Goal: Check status: Check status

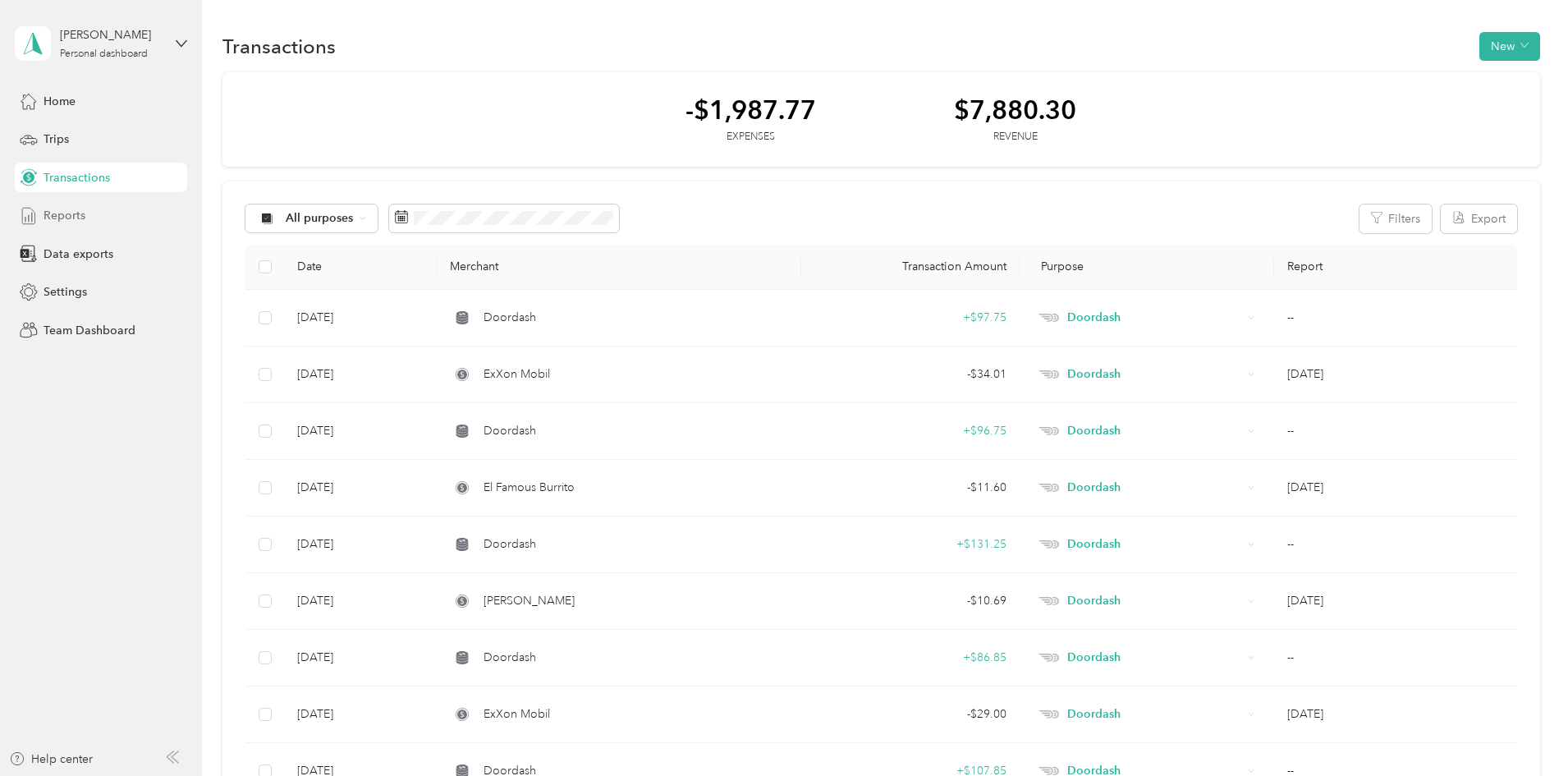
click at [63, 217] on span "Reports" at bounding box center [64, 215] width 42 height 17
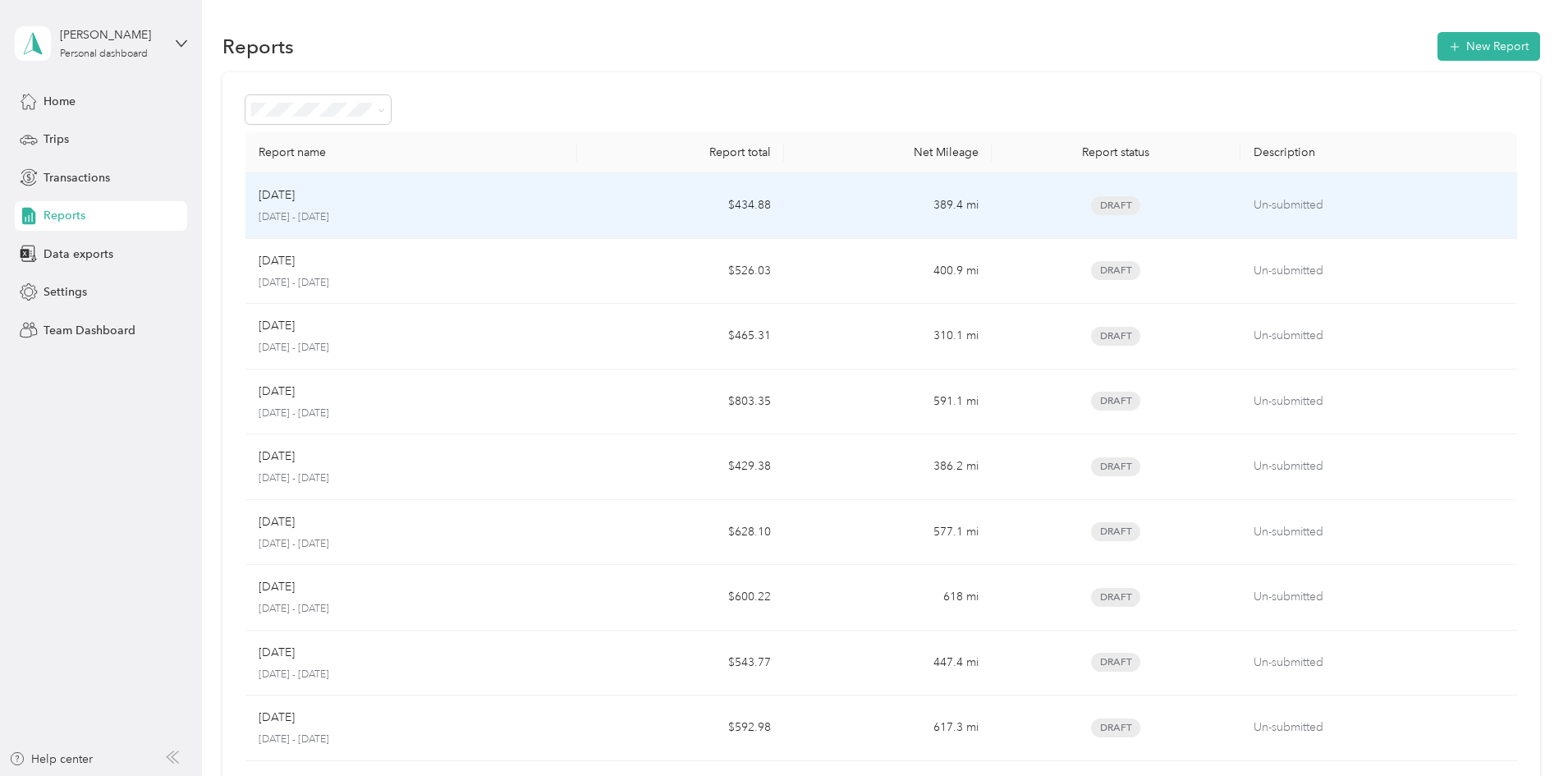
click at [501, 198] on div "[DATE]" at bounding box center [411, 195] width 305 height 18
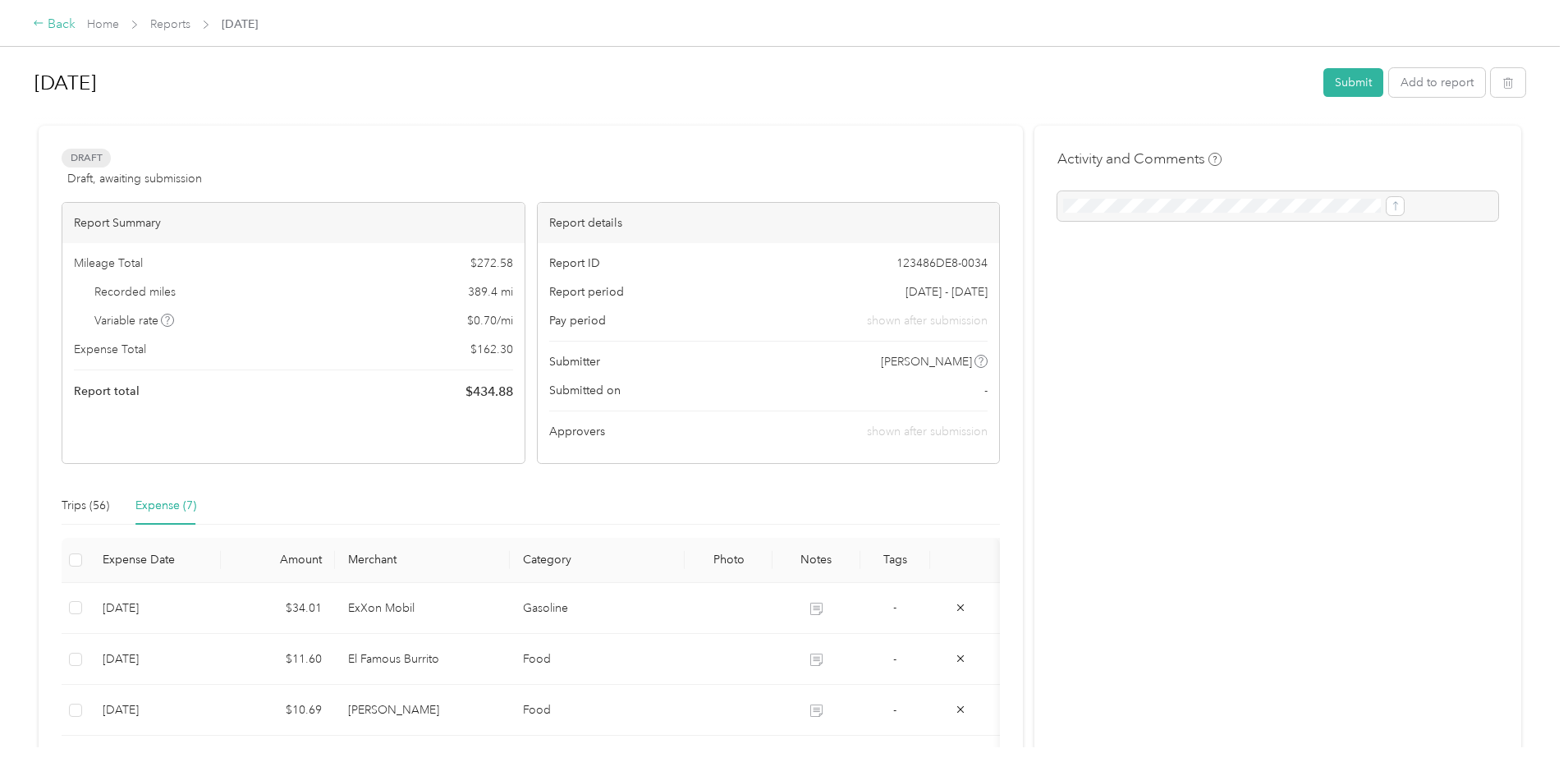
click at [76, 18] on div "Back" at bounding box center [54, 25] width 43 height 20
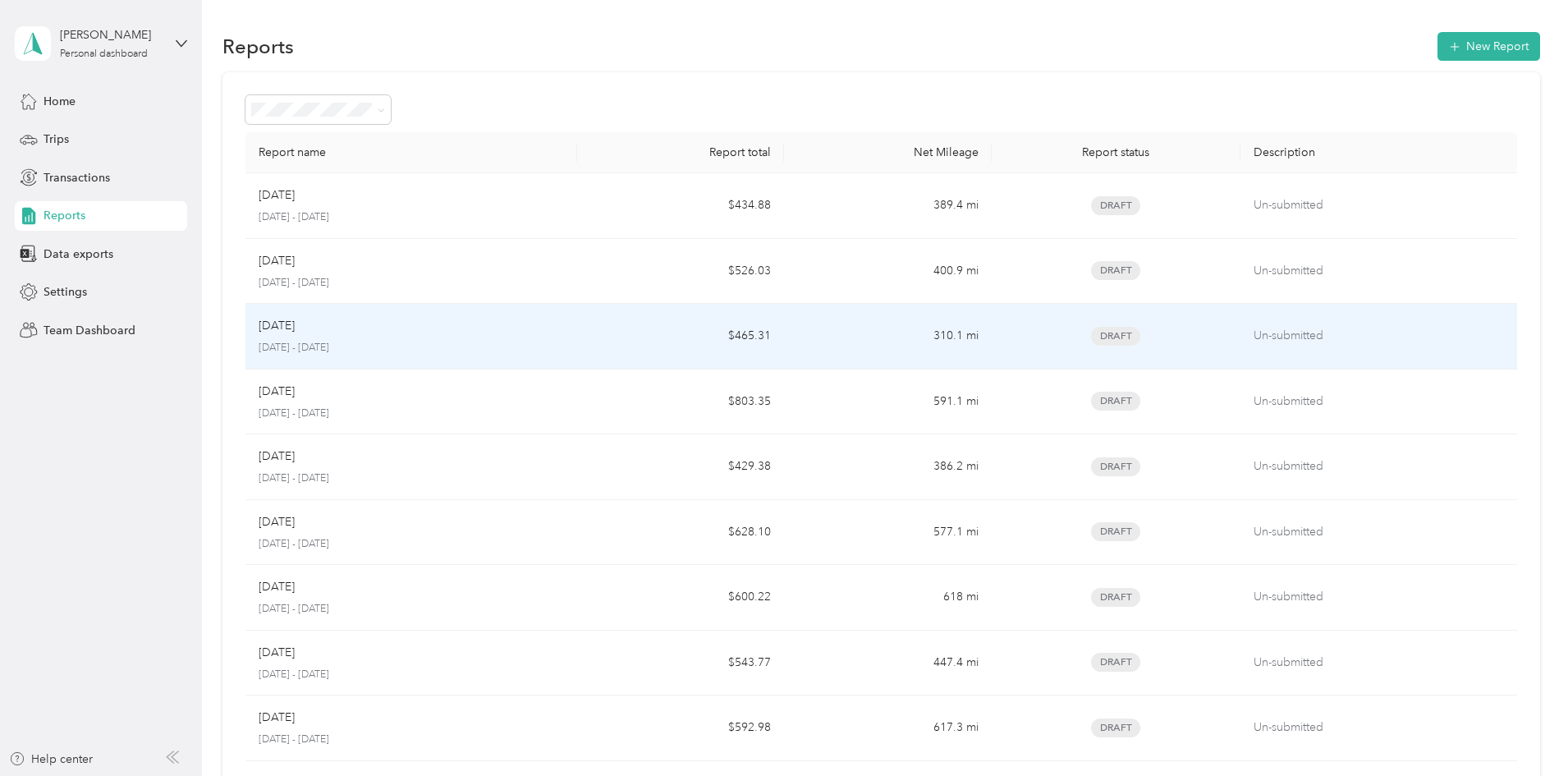
click at [457, 336] on div "Aug [DATE] - [DATE]" at bounding box center [411, 335] width 305 height 38
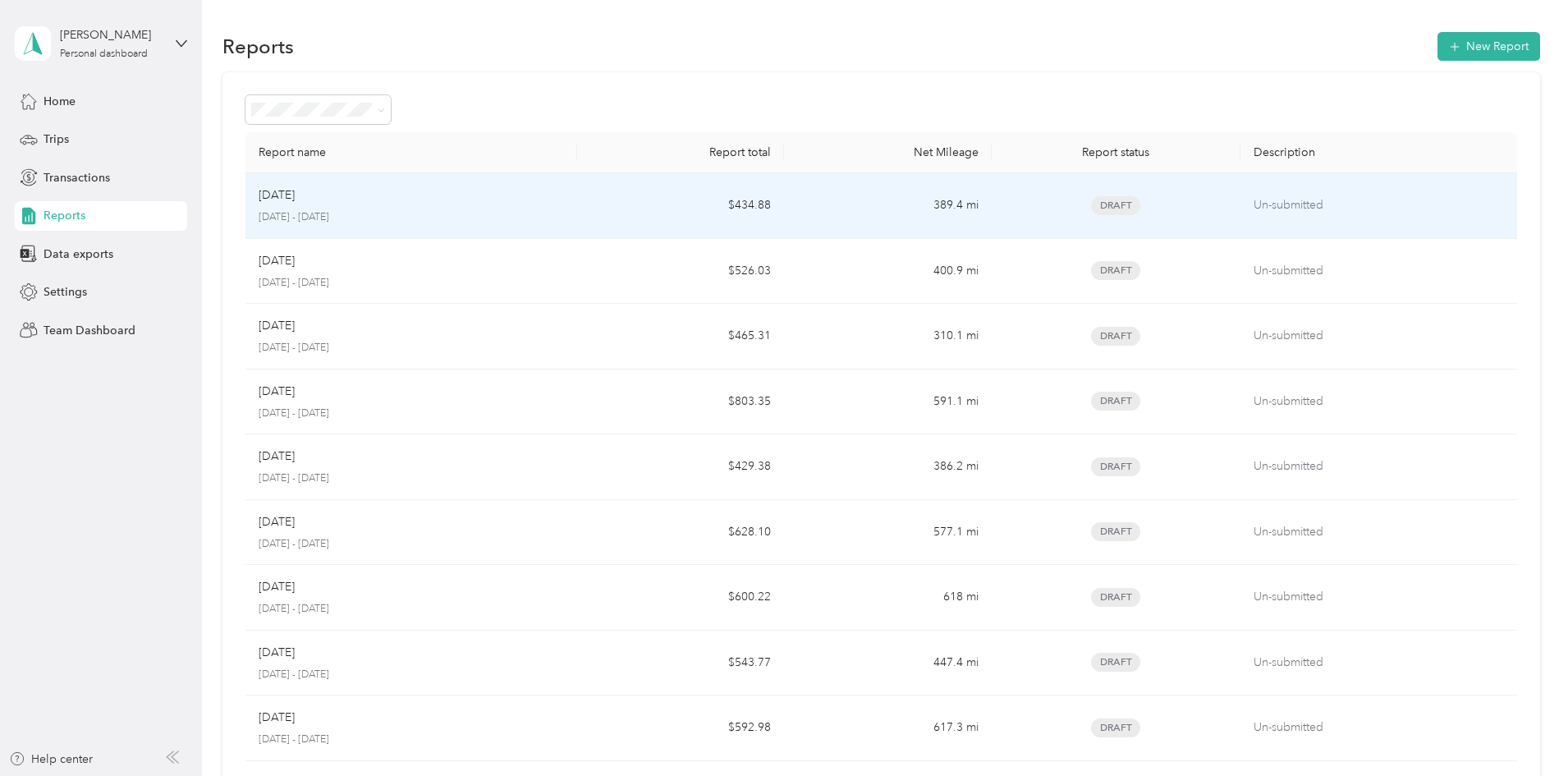
click at [449, 198] on div "[DATE]" at bounding box center [411, 195] width 305 height 18
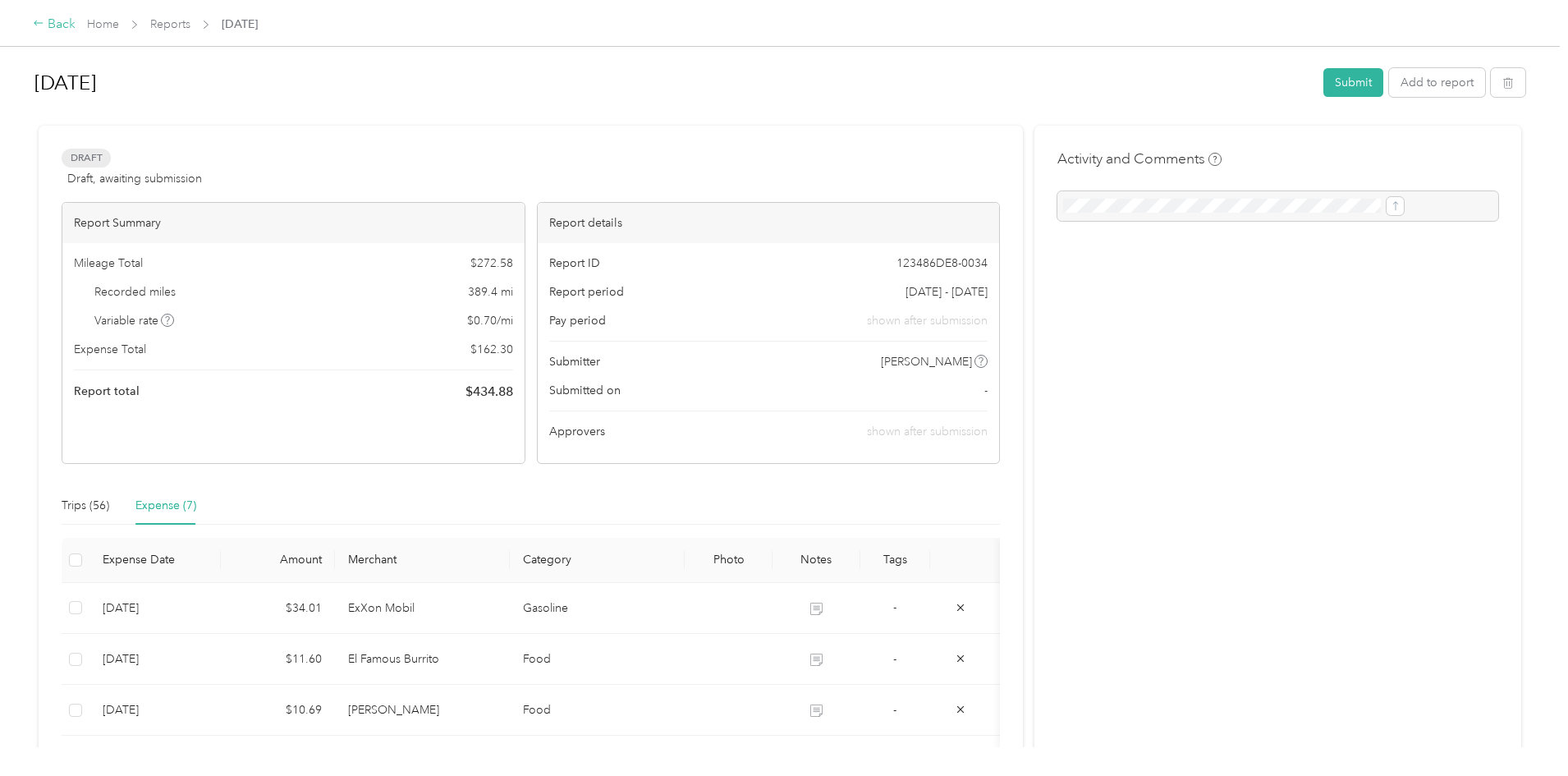
click at [76, 27] on div "Back" at bounding box center [54, 25] width 43 height 20
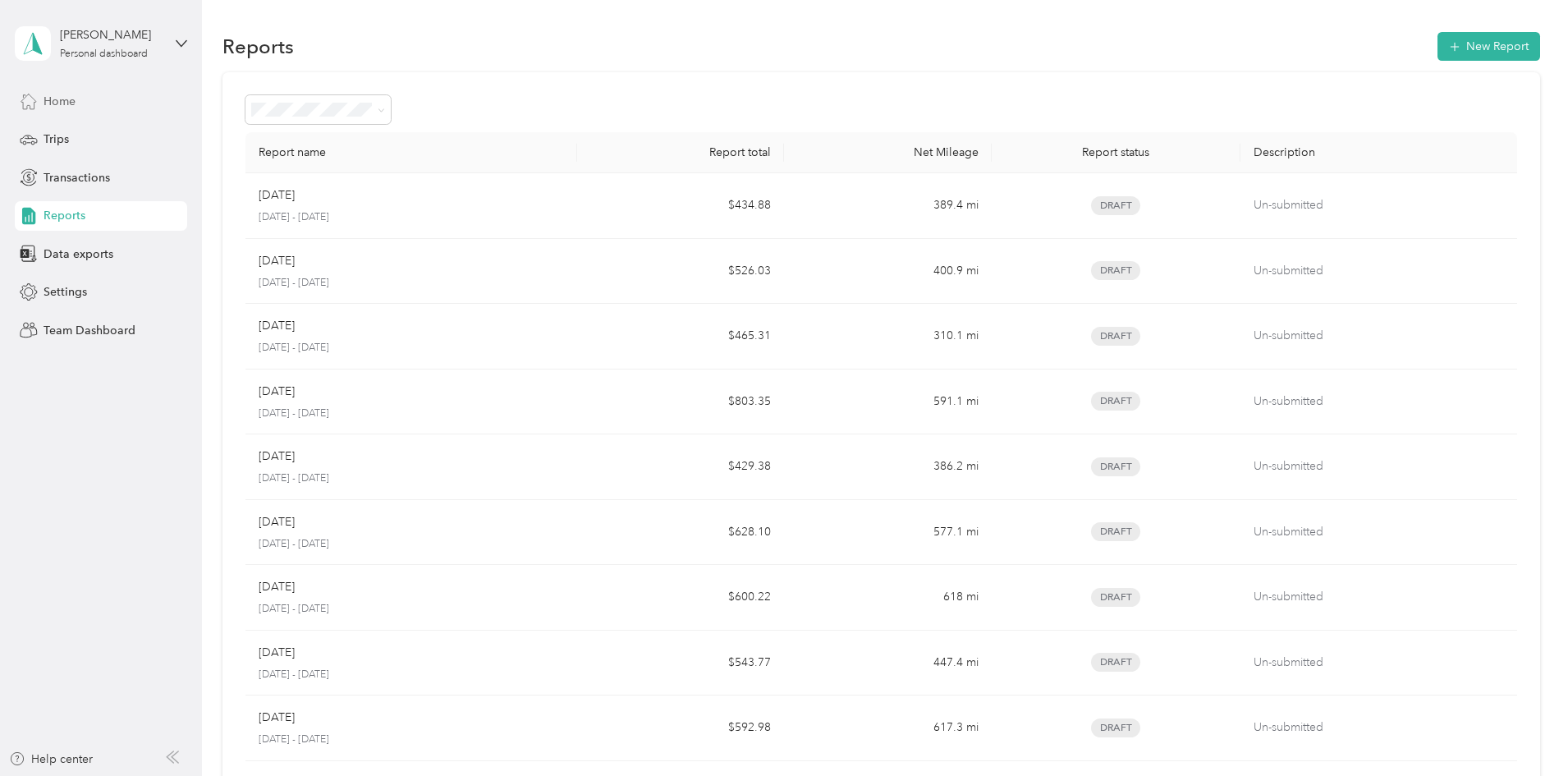
click at [63, 98] on span "Home" at bounding box center [60, 101] width 32 height 17
